Goal: Contribute content: Add original content to the website for others to see

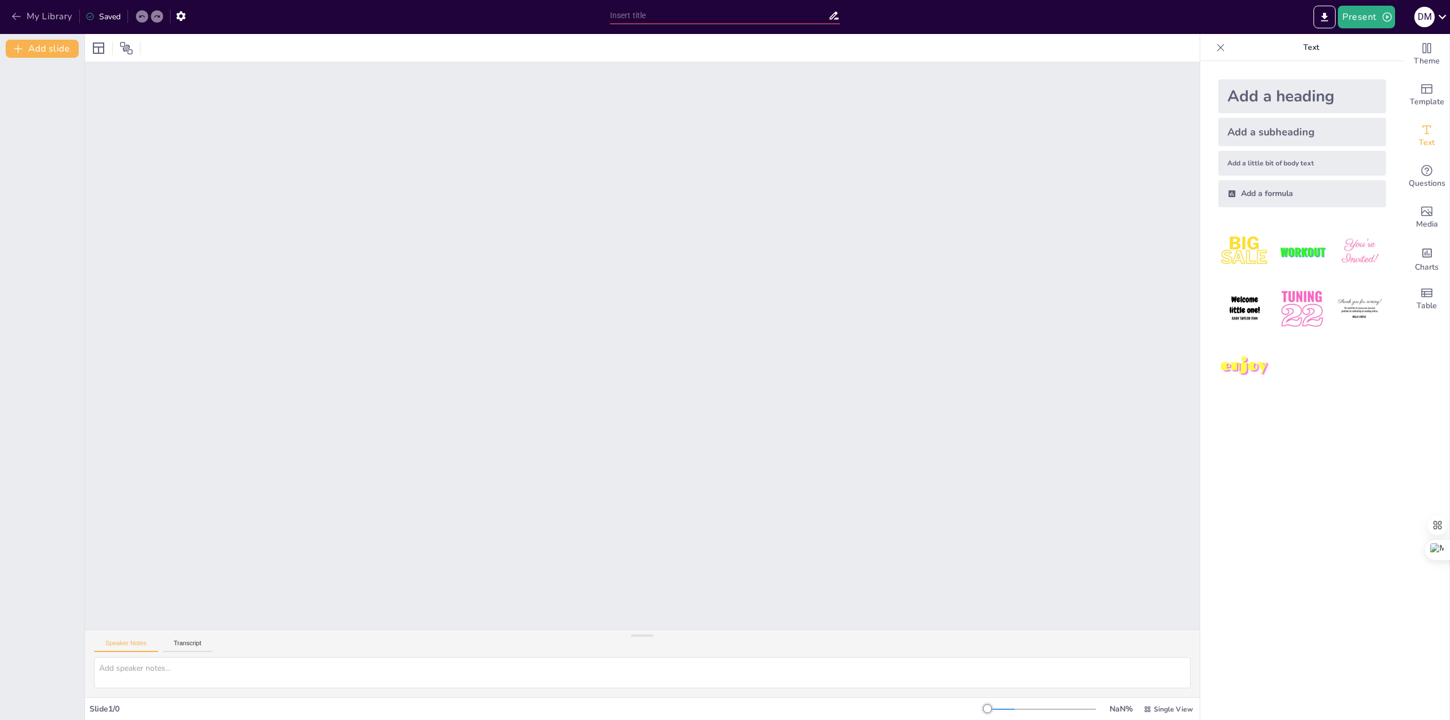
click at [62, 16] on button "My Library" at bounding box center [42, 16] width 69 height 18
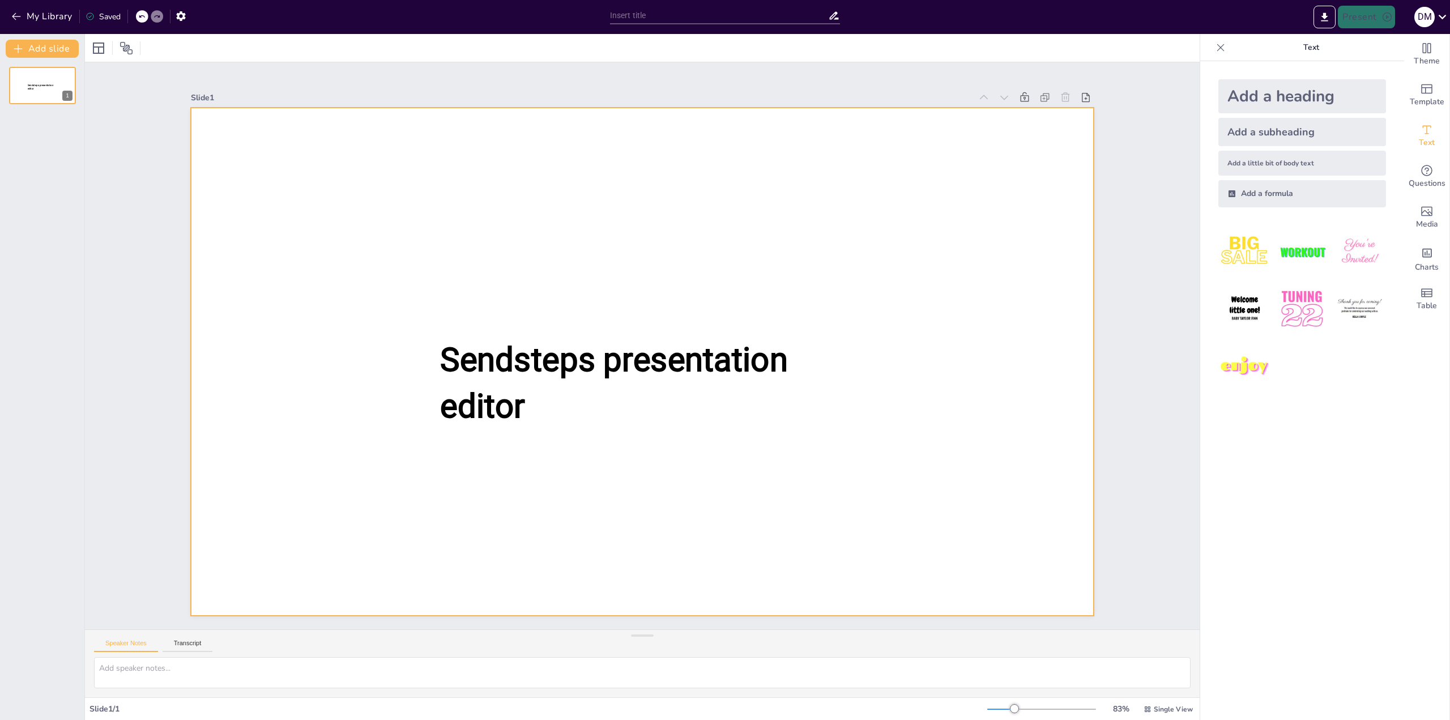
type input "New Sendsteps"
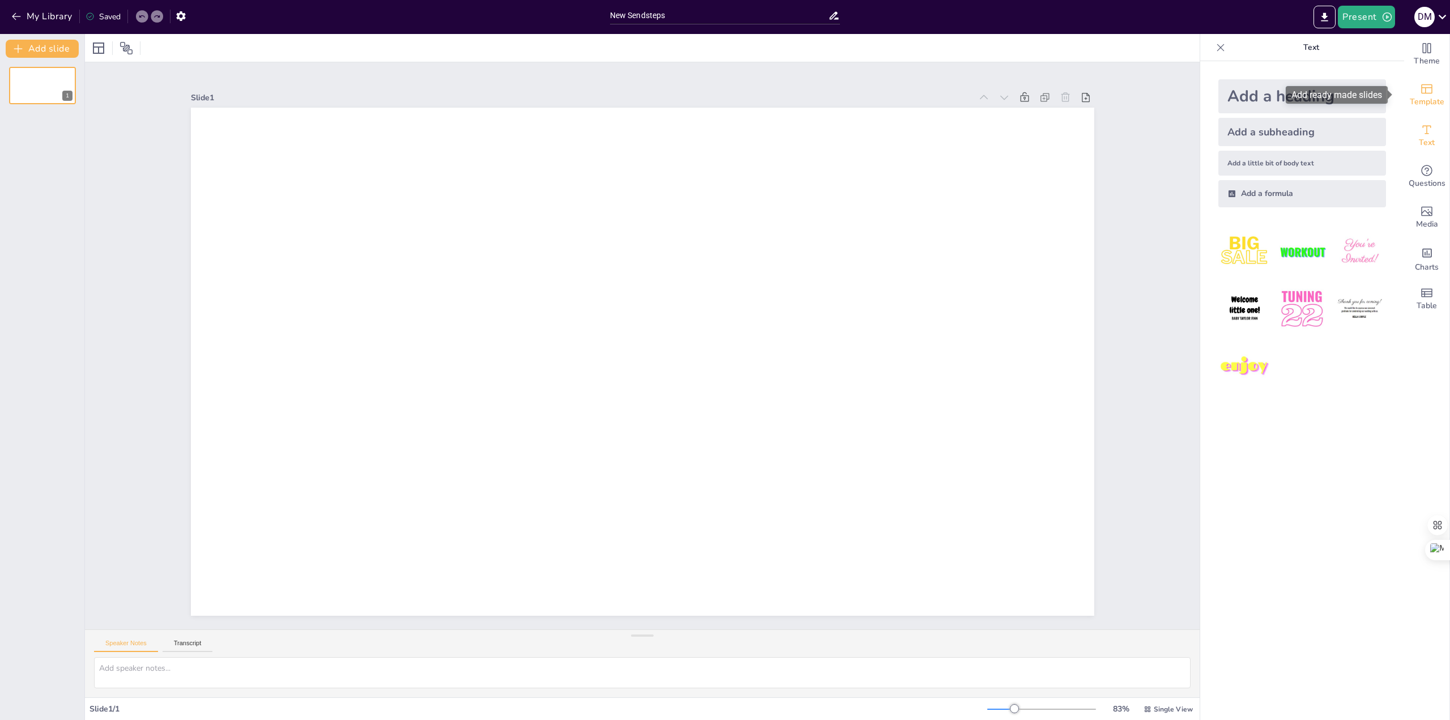
click at [1420, 94] on icon "Add ready made slides" at bounding box center [1427, 89] width 14 height 14
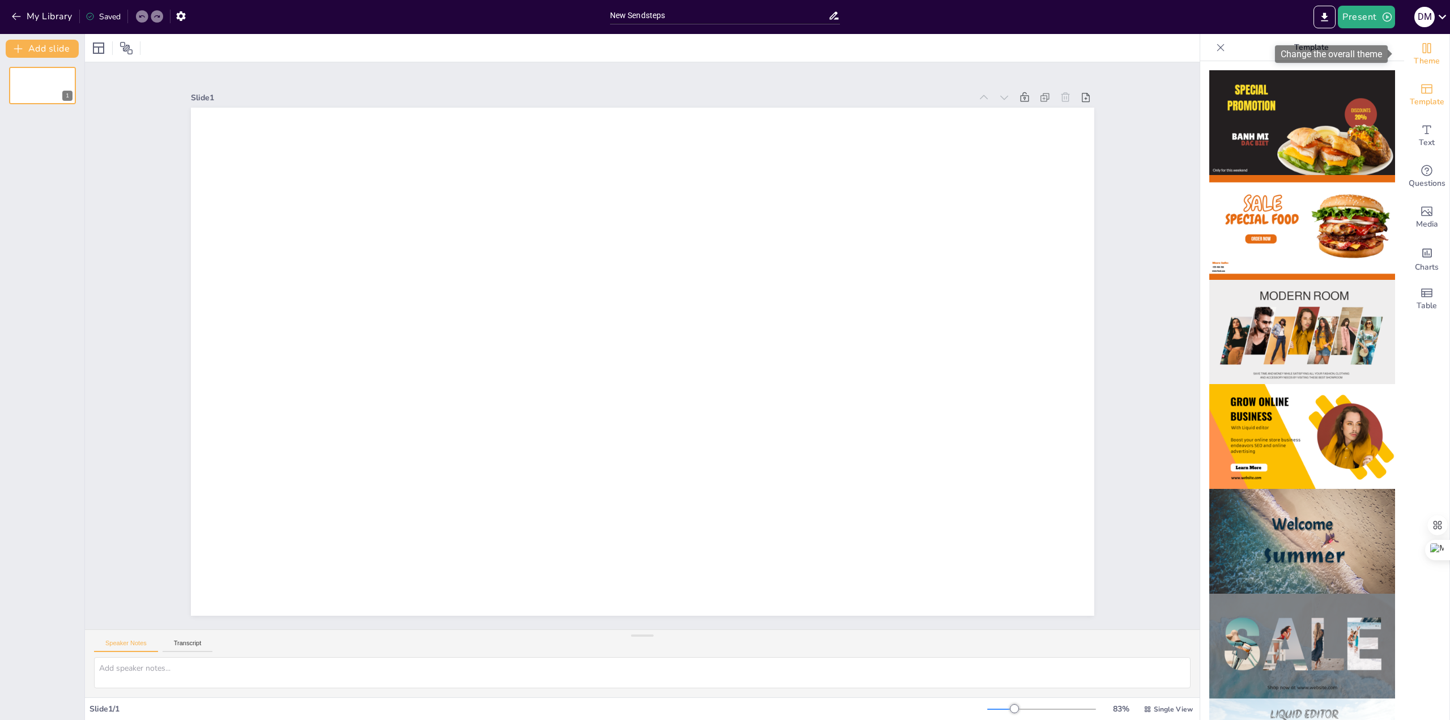
click at [1413, 63] on span "Theme" at bounding box center [1426, 61] width 26 height 12
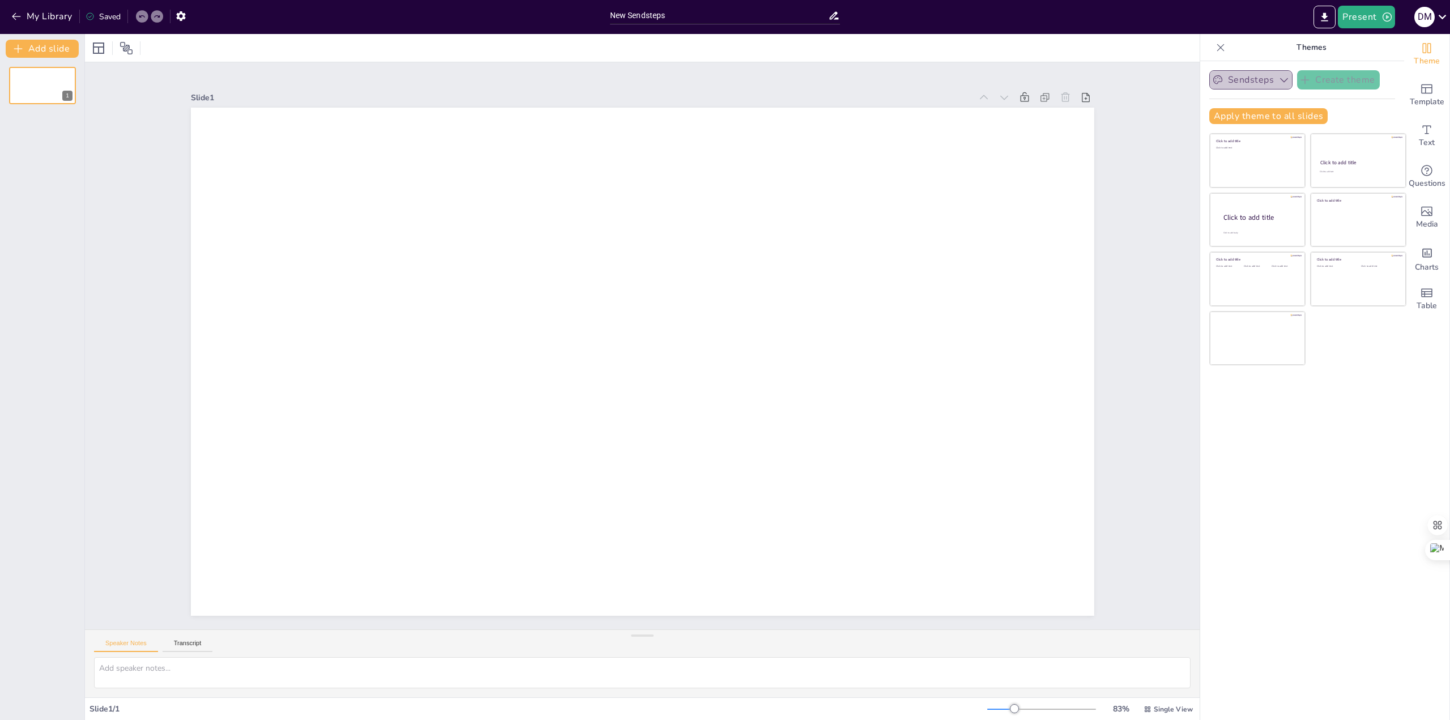
click at [1248, 76] on button "Sendsteps" at bounding box center [1250, 79] width 83 height 19
click at [91, 44] on div at bounding box center [98, 48] width 18 height 18
click at [398, 58] on div at bounding box center [642, 48] width 1114 height 28
click at [92, 49] on icon at bounding box center [99, 48] width 14 height 14
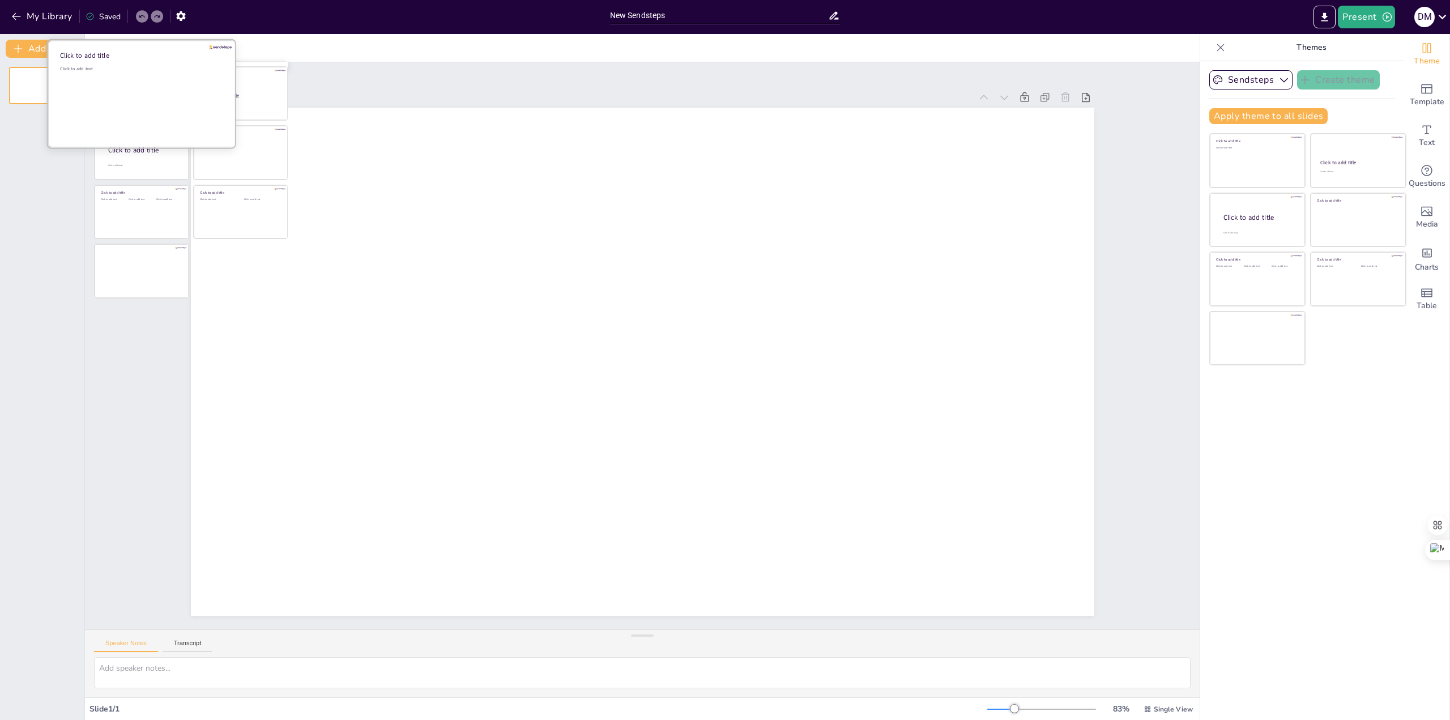
click at [204, 114] on div "Click to add text" at bounding box center [141, 101] width 162 height 70
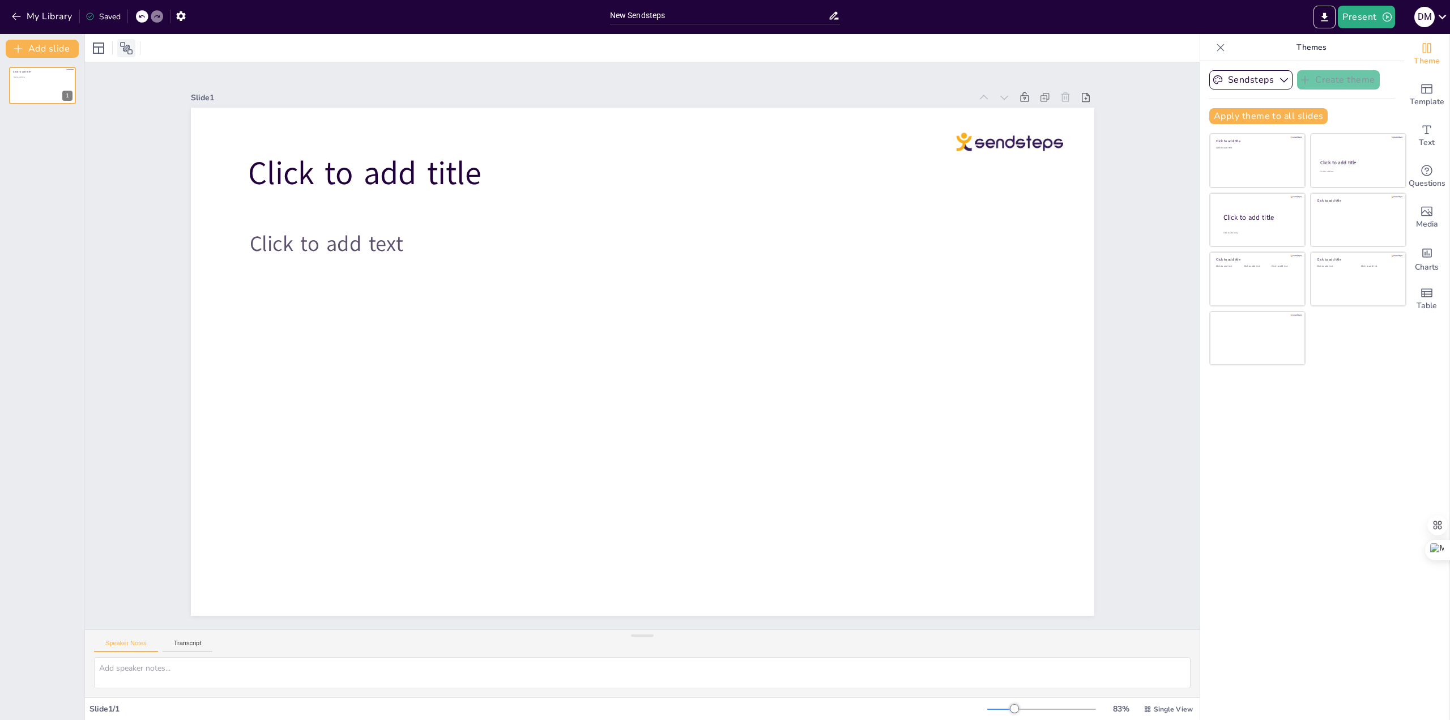
click at [121, 46] on icon at bounding box center [126, 48] width 12 height 12
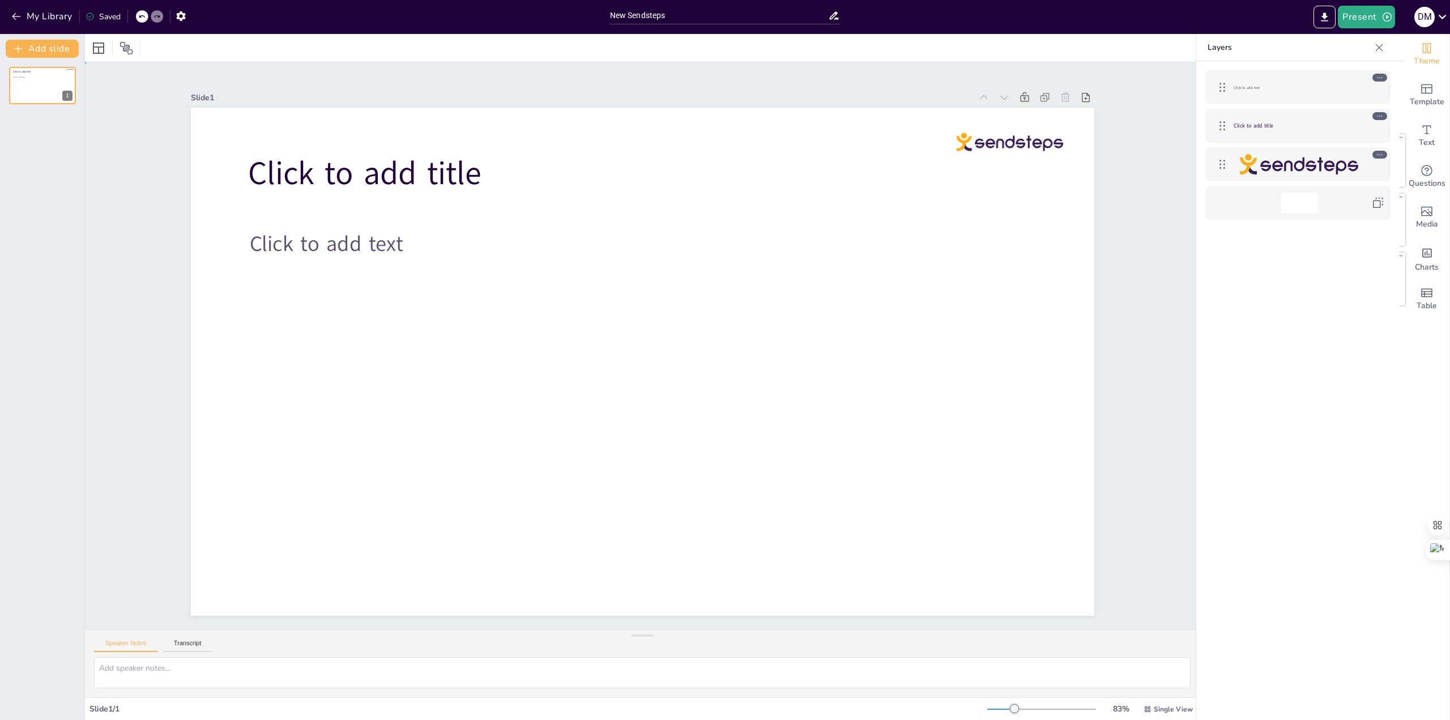
click at [117, 85] on div "Slide 1 Click to add title Click to add text" at bounding box center [642, 345] width 1114 height 567
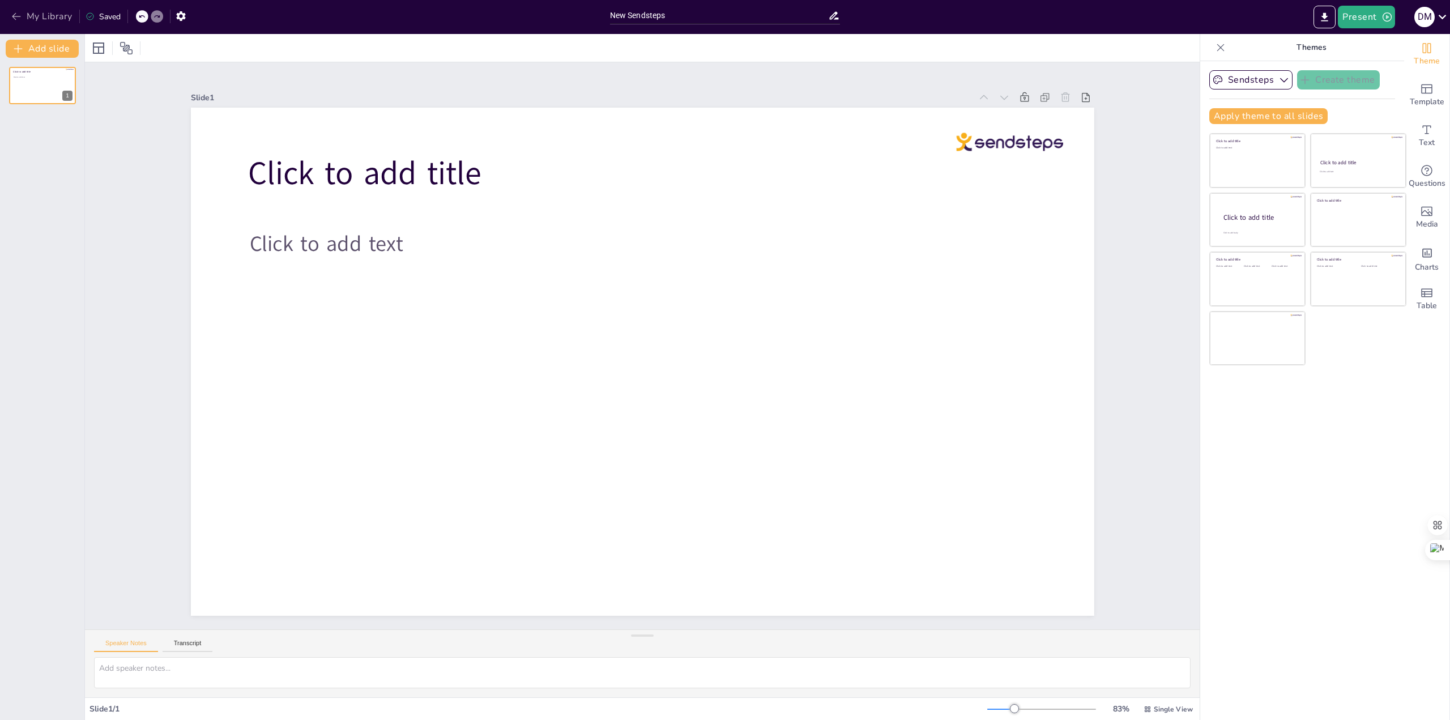
click at [35, 15] on button "My Library" at bounding box center [42, 16] width 69 height 18
